Goal: Information Seeking & Learning: Learn about a topic

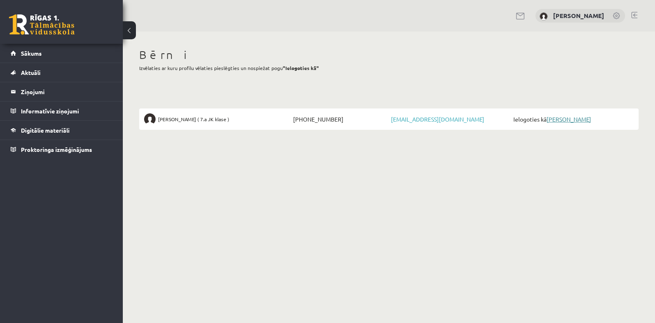
click at [557, 118] on link "[PERSON_NAME]" at bounding box center [569, 118] width 45 height 7
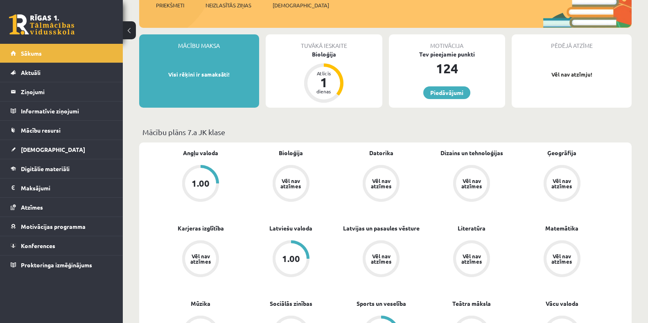
scroll to position [164, 0]
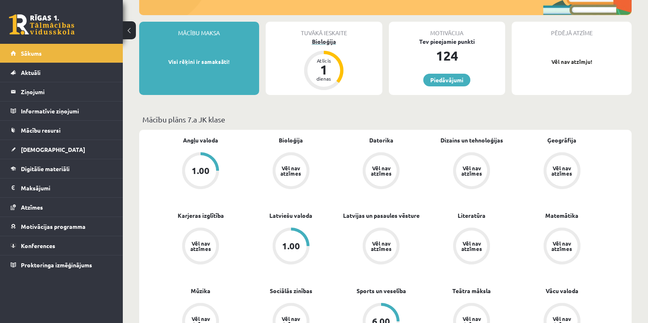
click at [326, 73] on div "1" at bounding box center [324, 69] width 25 height 13
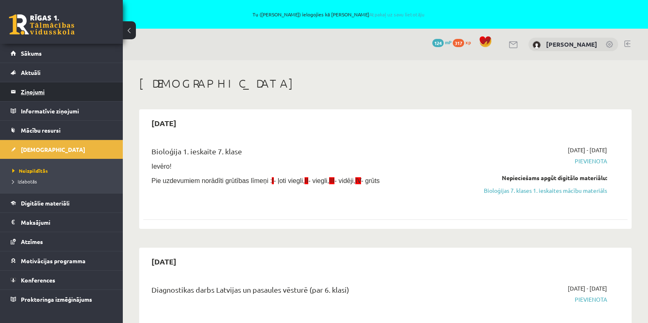
click at [64, 88] on legend "Ziņojumi 0" at bounding box center [67, 91] width 92 height 19
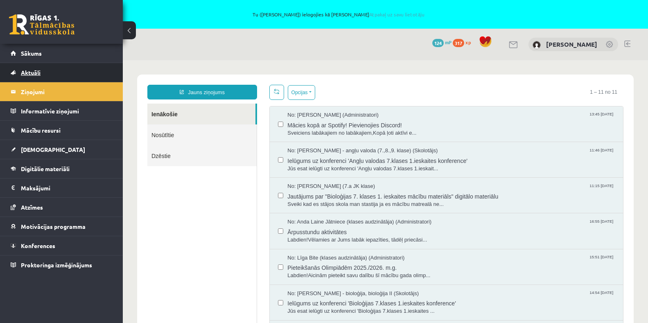
click at [47, 75] on link "Aktuāli" at bounding box center [62, 72] width 102 height 19
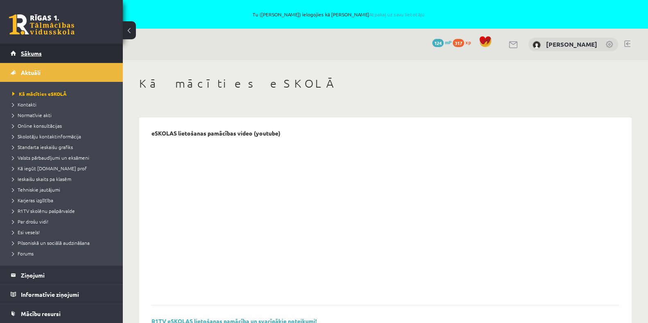
click at [30, 53] on span "Sākums" at bounding box center [31, 53] width 21 height 7
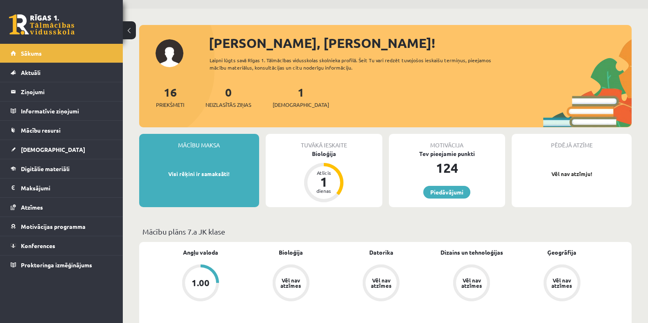
scroll to position [41, 0]
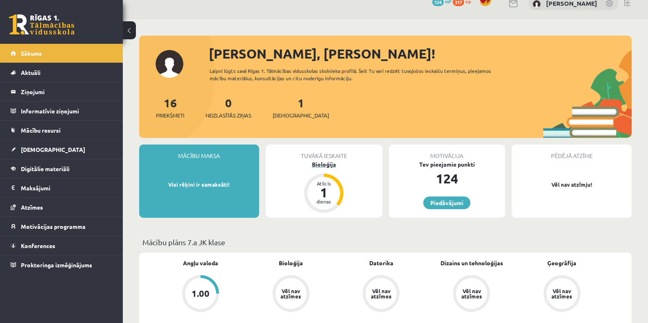
click at [333, 187] on div "1" at bounding box center [324, 192] width 25 height 13
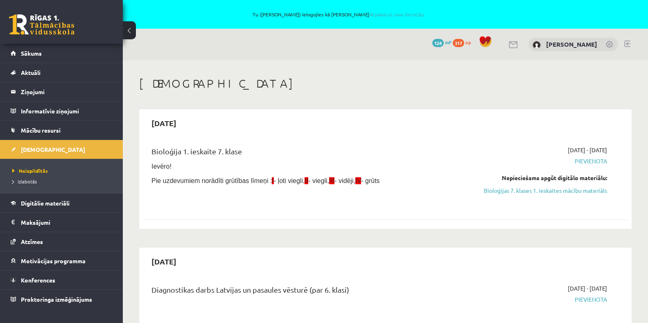
click at [400, 11] on div "Tu (Romāns Kozlinskis) ielogojies kā Anna Enija Kozlinska Atpakaļ uz savu lieto…" at bounding box center [324, 14] width 648 height 29
click at [396, 16] on link "Atpakaļ uz savu lietotāju" at bounding box center [396, 14] width 55 height 7
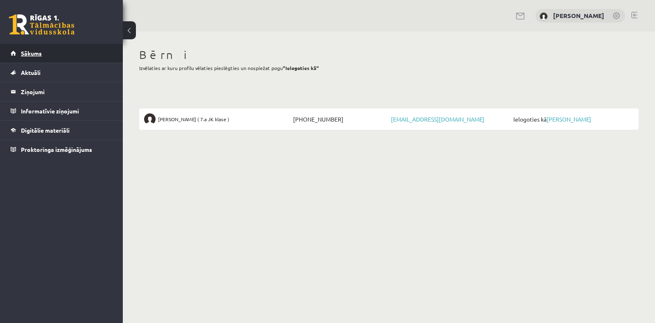
click at [36, 54] on span "Sākums" at bounding box center [31, 53] width 21 height 7
click at [30, 71] on span "Aktuāli" at bounding box center [31, 72] width 20 height 7
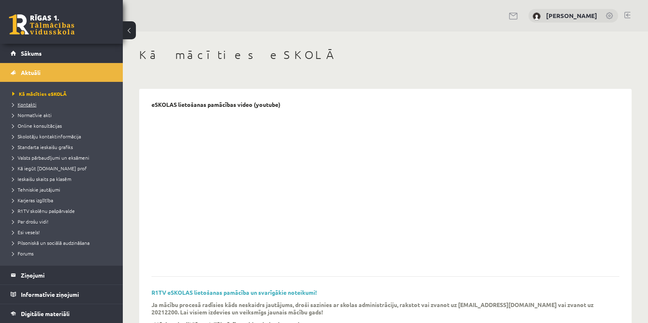
click at [26, 105] on span "Kontakti" at bounding box center [24, 104] width 24 height 7
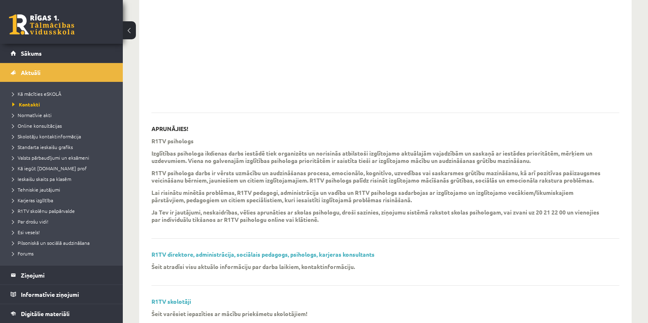
scroll to position [192, 0]
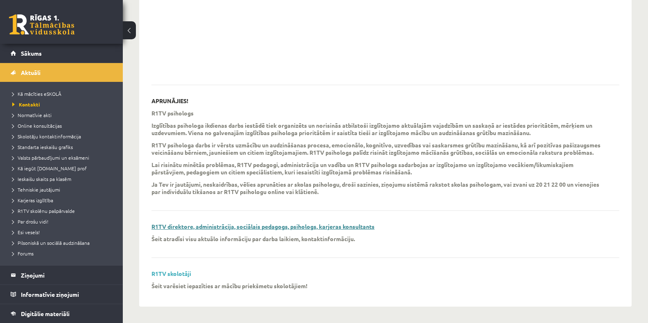
click at [262, 226] on link "R1TV direktore, administrācija, sociālais pedagogs, psihologs, karjeras konsult…" at bounding box center [263, 226] width 223 height 7
click at [33, 56] on span "Sākums" at bounding box center [31, 53] width 21 height 7
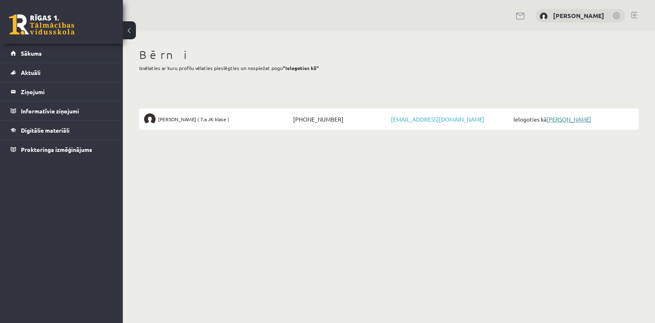
click at [554, 118] on link "[PERSON_NAME]" at bounding box center [569, 118] width 45 height 7
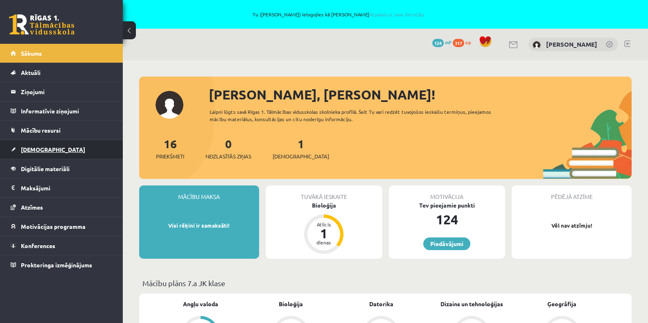
click at [38, 151] on span "[DEMOGRAPHIC_DATA]" at bounding box center [53, 149] width 64 height 7
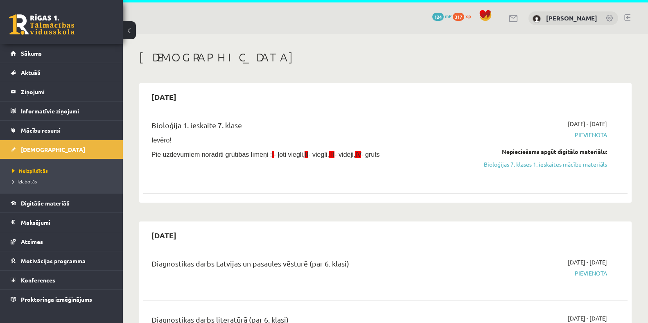
scroll to position [41, 0]
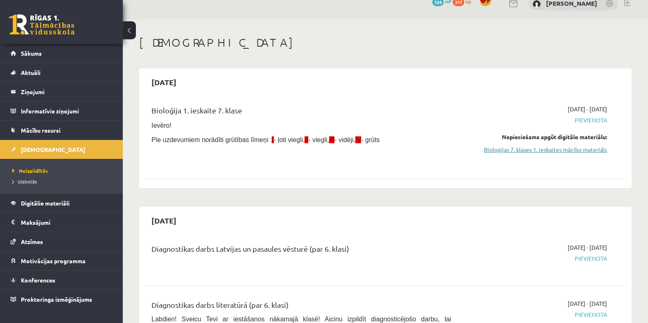
click at [535, 149] on link "Bioloģijas 7. klases 1. ieskaites mācību materiāls" at bounding box center [536, 149] width 144 height 9
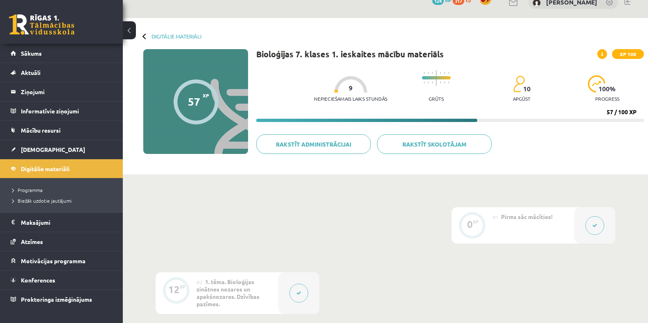
scroll to position [41, 0]
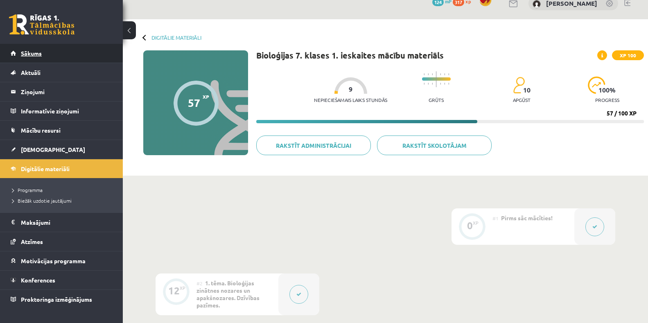
click at [33, 52] on span "Sākums" at bounding box center [31, 53] width 21 height 7
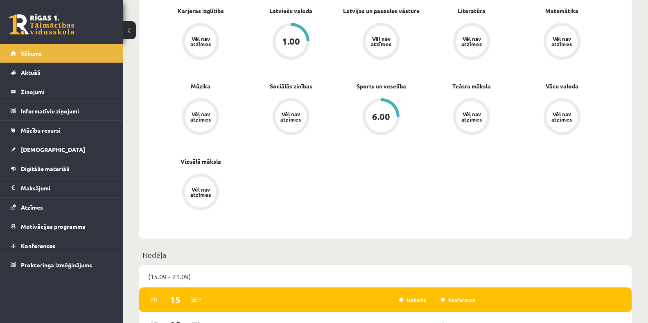
scroll to position [532, 0]
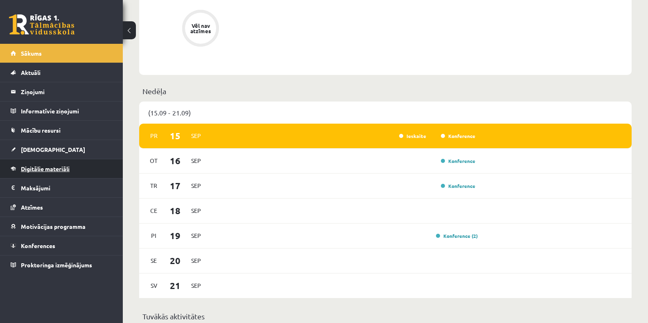
click at [56, 171] on span "Digitālie materiāli" at bounding box center [45, 168] width 49 height 7
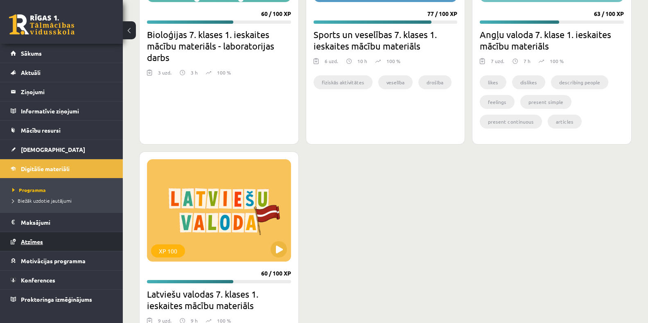
scroll to position [652, 0]
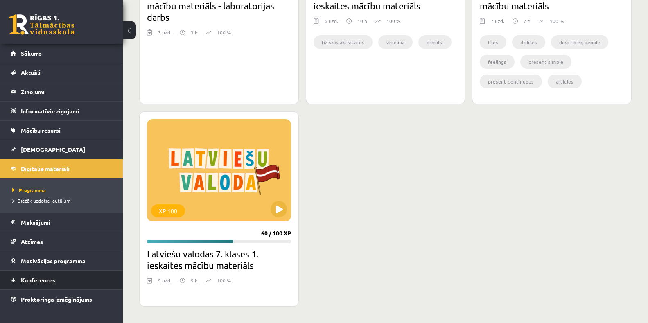
click at [48, 277] on span "Konferences" at bounding box center [38, 279] width 34 height 7
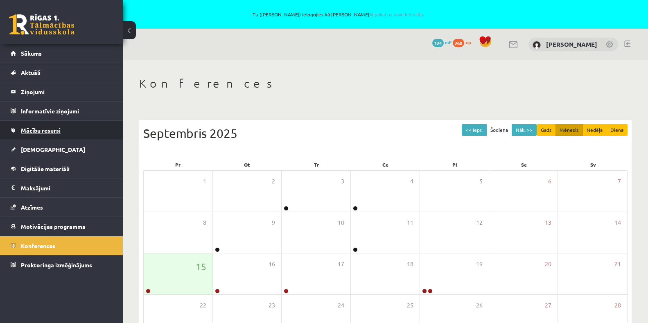
click at [50, 129] on span "Mācību resursi" at bounding box center [41, 130] width 40 height 7
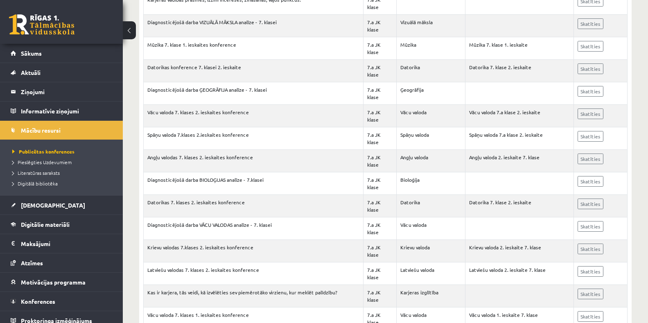
scroll to position [1547, 0]
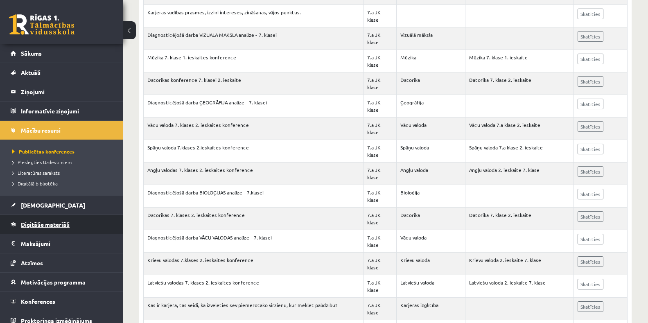
click at [38, 226] on span "Digitālie materiāli" at bounding box center [45, 224] width 49 height 7
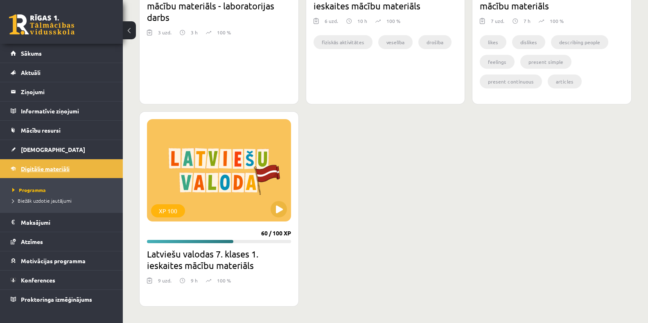
scroll to position [652, 0]
click at [38, 145] on link "[DEMOGRAPHIC_DATA]" at bounding box center [62, 149] width 102 height 19
